Goal: Information Seeking & Learning: Find specific fact

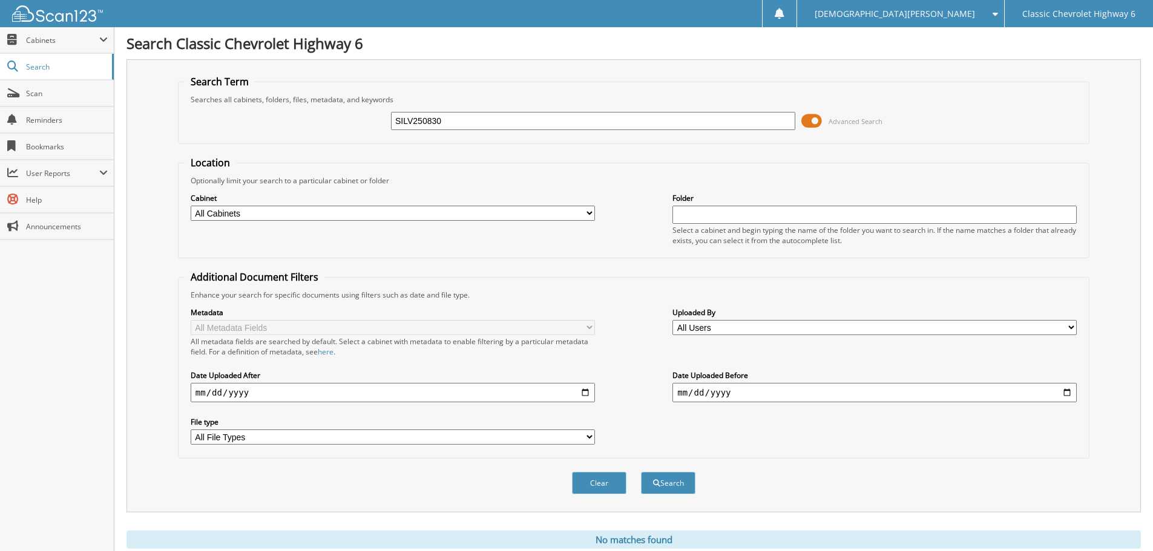
click at [458, 125] on input "SILV250830" at bounding box center [593, 121] width 404 height 18
type input "mend250728"
click at [641, 472] on button "Search" at bounding box center [668, 483] width 54 height 22
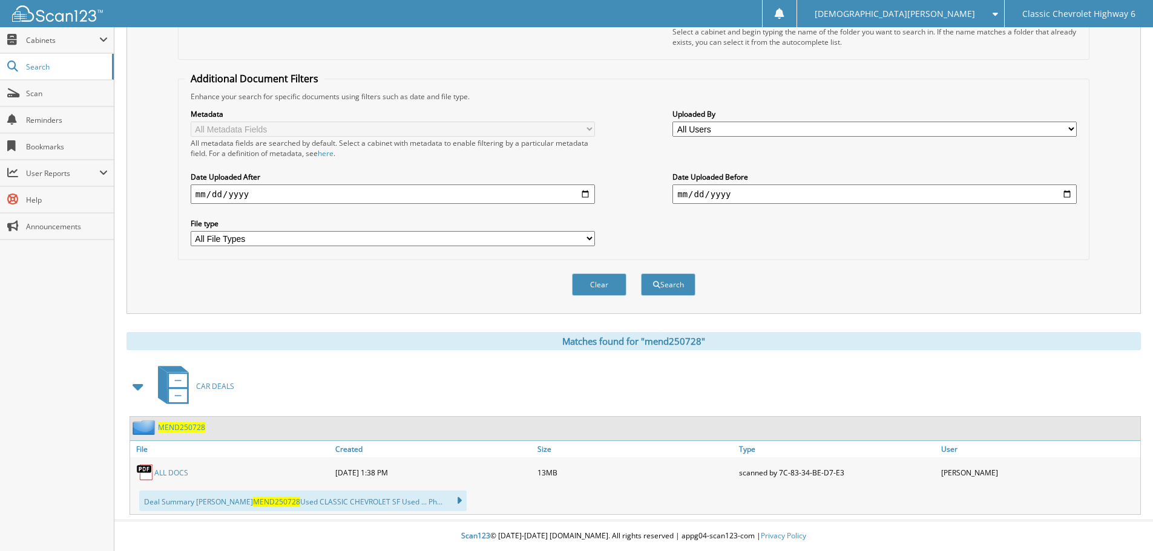
click at [180, 467] on div "ALL DOCS" at bounding box center [231, 473] width 202 height 24
click at [178, 471] on link "ALL DOCS" at bounding box center [171, 473] width 34 height 10
